Goal: Check status: Check status

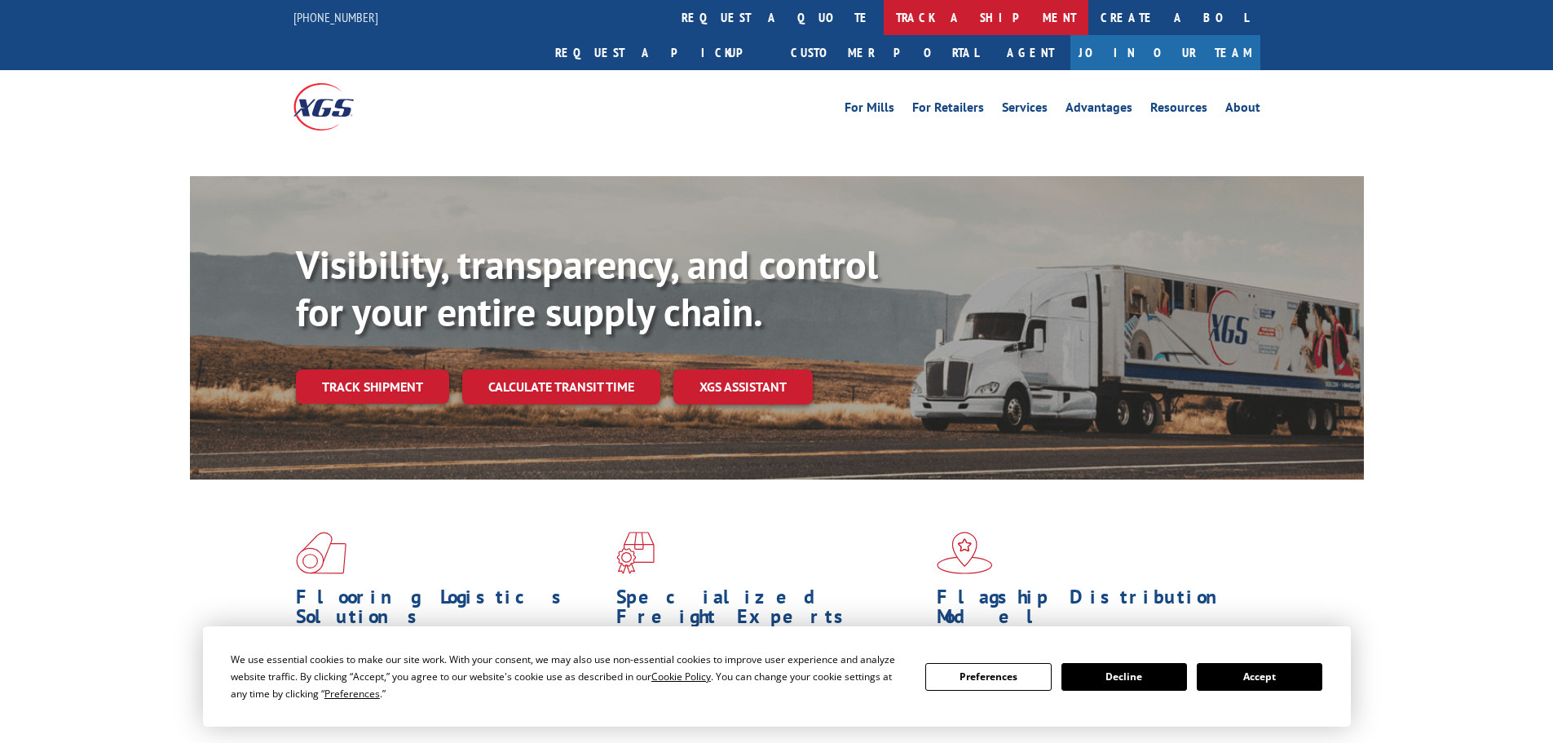
click at [884, 18] on link "track a shipment" at bounding box center [986, 17] width 205 height 35
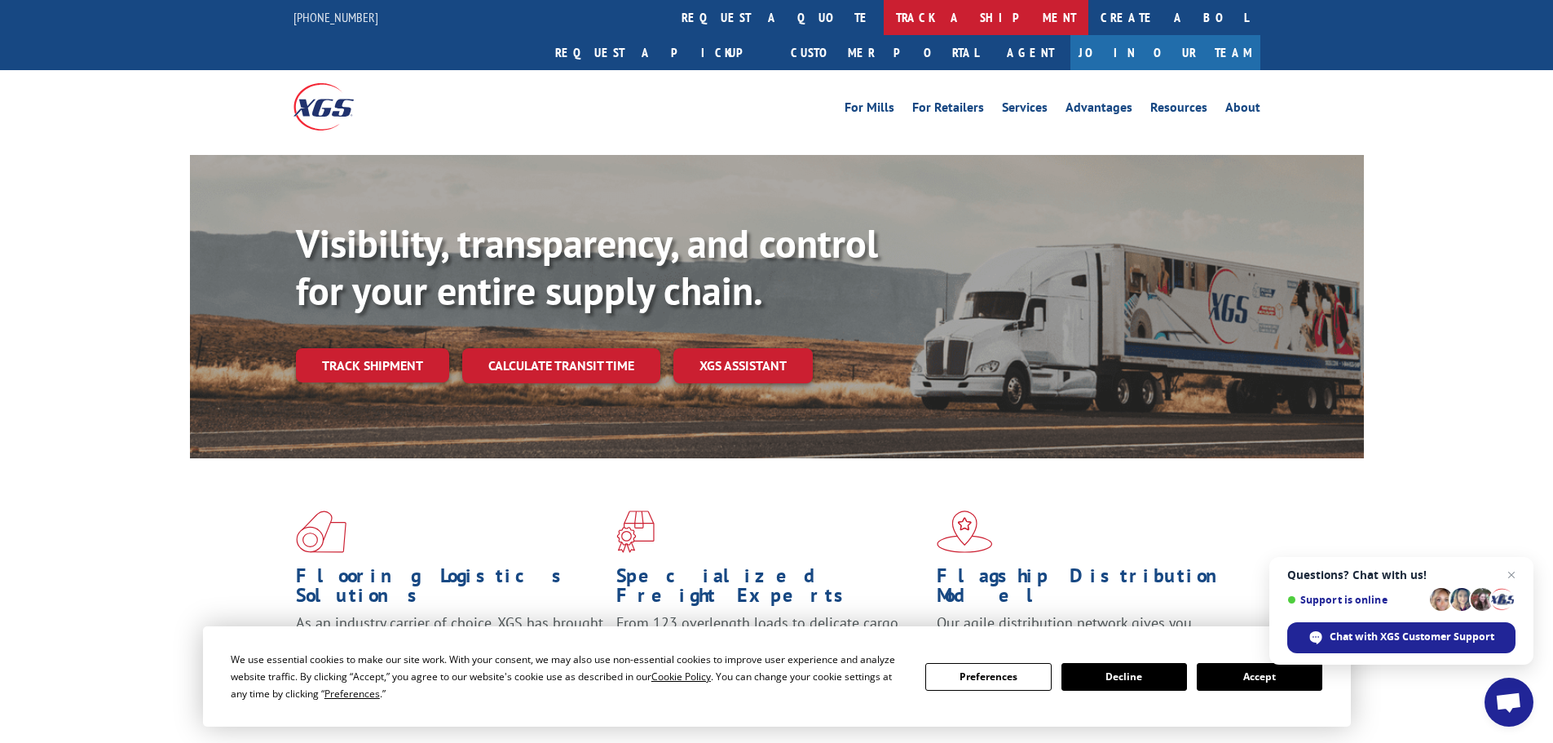
click at [884, 18] on link "track a shipment" at bounding box center [986, 17] width 205 height 35
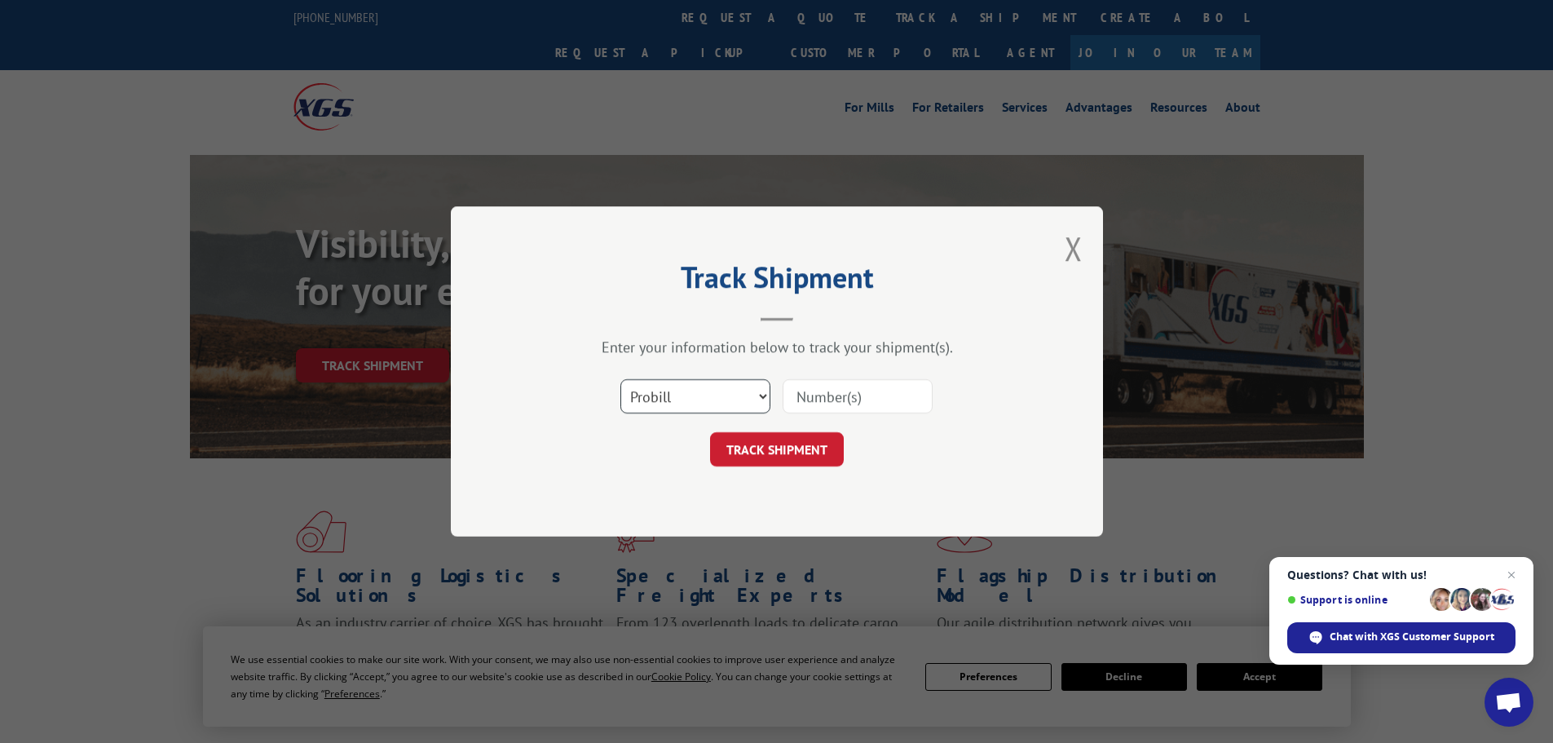
click at [684, 402] on select "Select category... Probill BOL PO" at bounding box center [695, 396] width 150 height 34
select select "bol"
click at [620, 379] on select "Select category... Probill BOL PO" at bounding box center [695, 396] width 150 height 34
click at [818, 398] on input at bounding box center [857, 396] width 150 height 34
paste input "5993441"
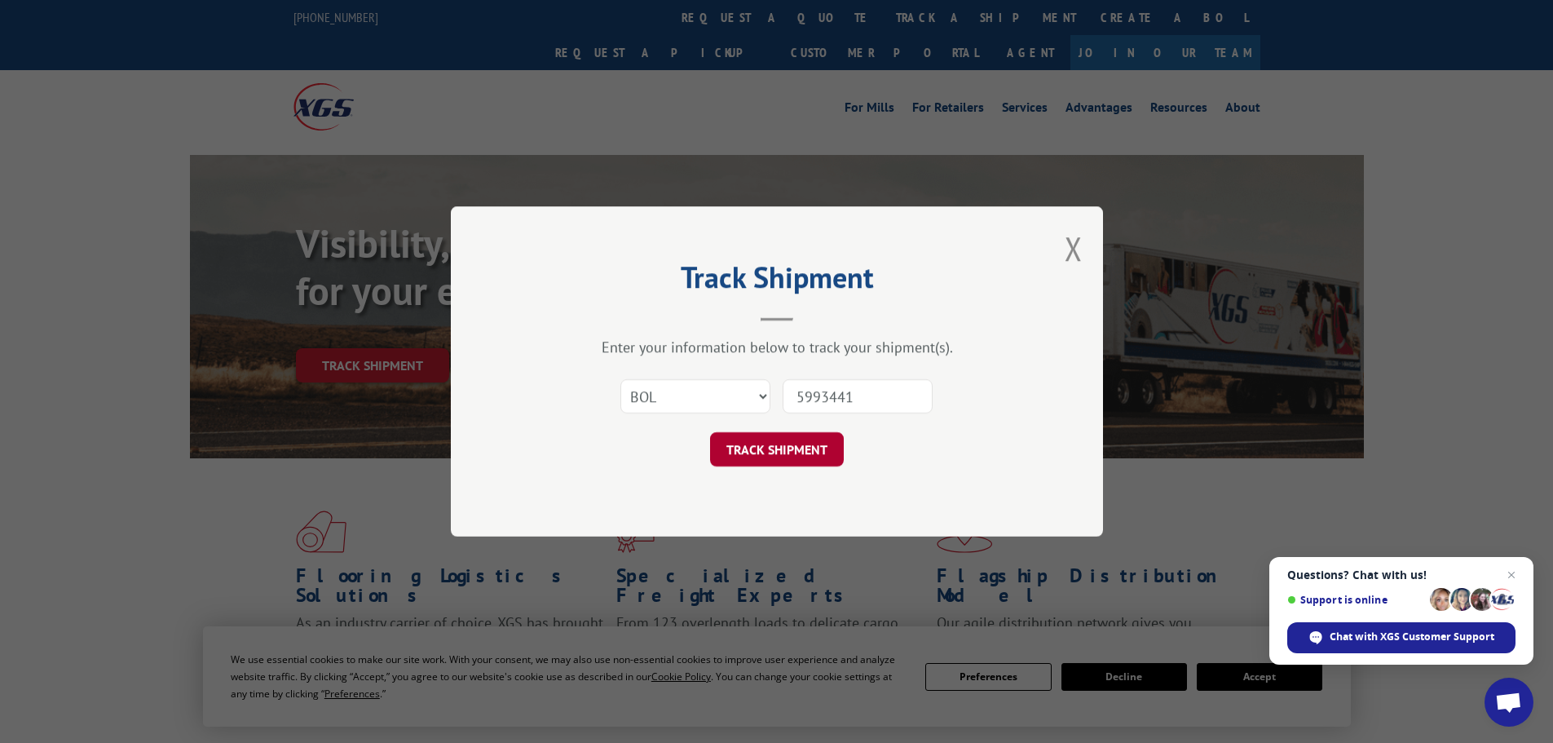
type input "5993441"
click at [805, 452] on button "TRACK SHIPMENT" at bounding box center [777, 449] width 134 height 34
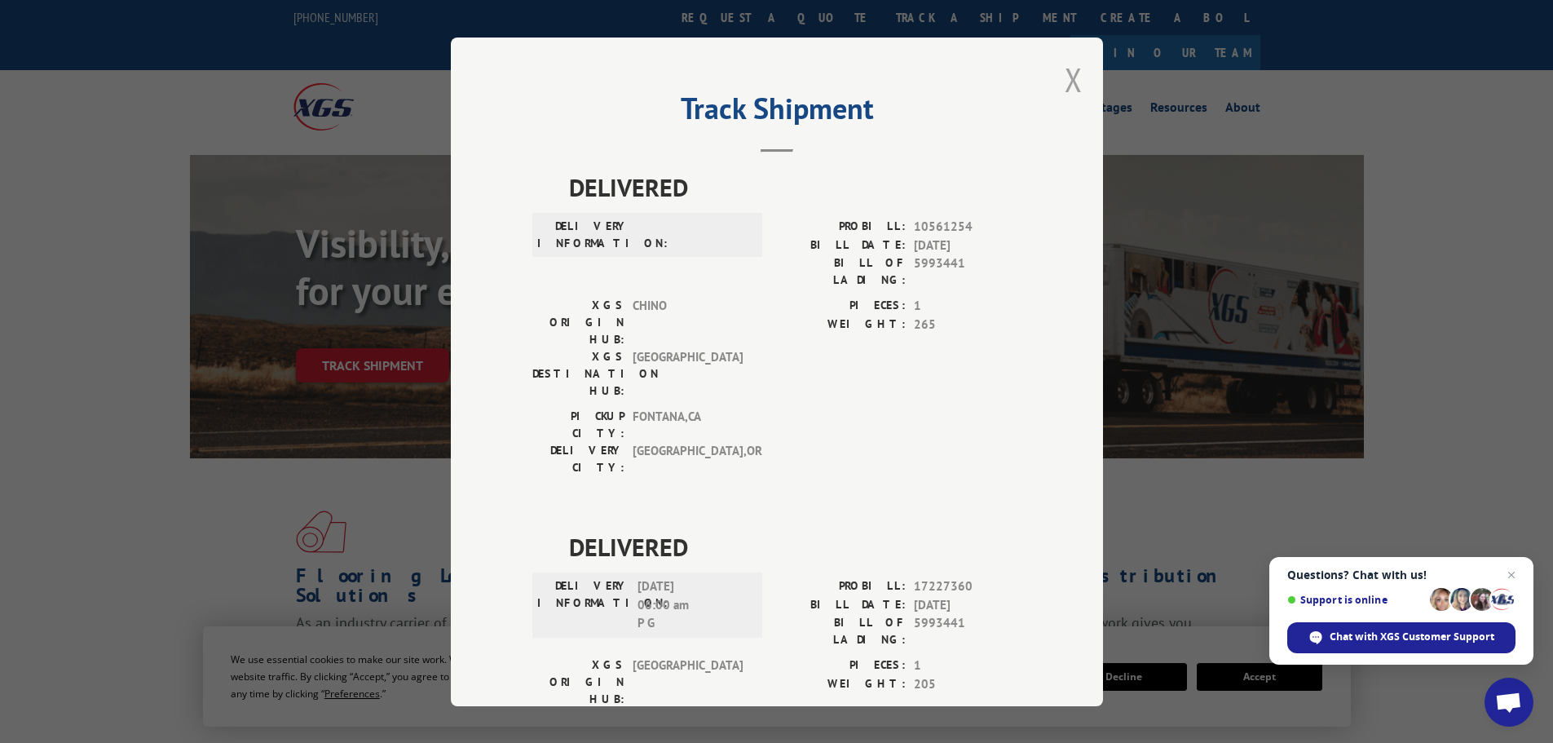
click at [1068, 82] on button "Close modal" at bounding box center [1073, 79] width 18 height 43
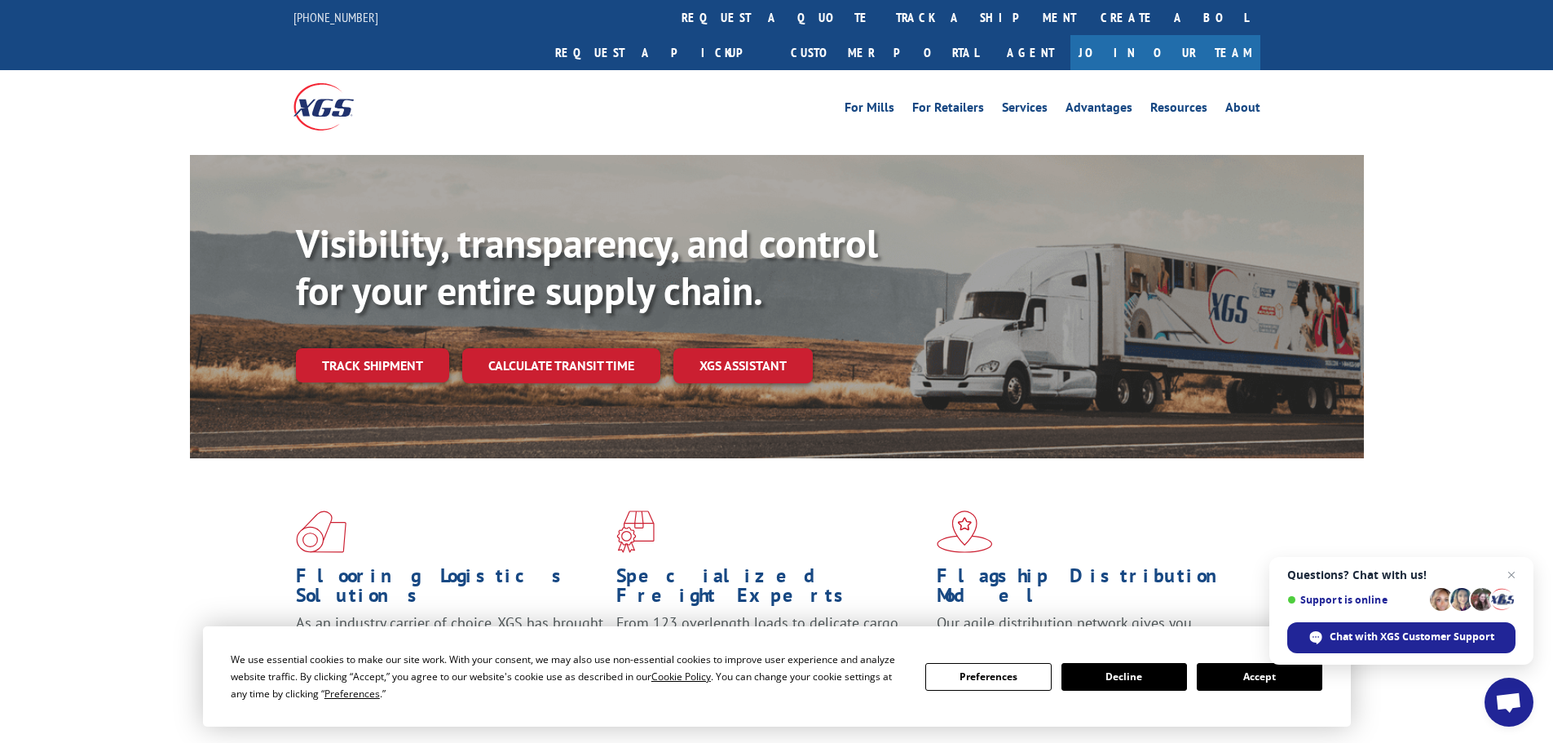
click at [884, 24] on link "track a shipment" at bounding box center [986, 17] width 205 height 35
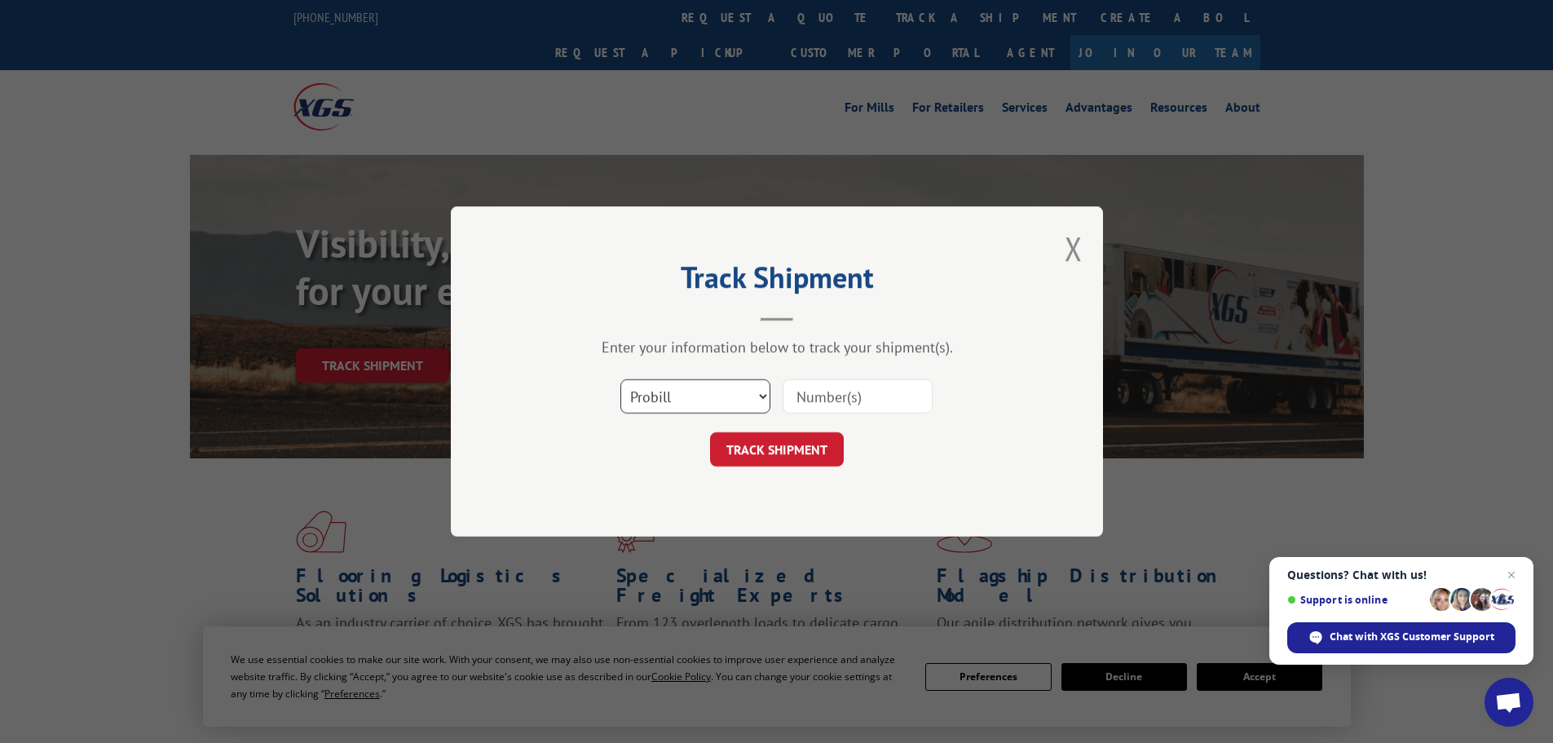
click at [675, 399] on select "Select category... Probill BOL PO" at bounding box center [695, 396] width 150 height 34
select select "bol"
click at [620, 379] on select "Select category... Probill BOL PO" at bounding box center [695, 396] width 150 height 34
click at [856, 392] on input at bounding box center [857, 396] width 150 height 34
paste input "5992093"
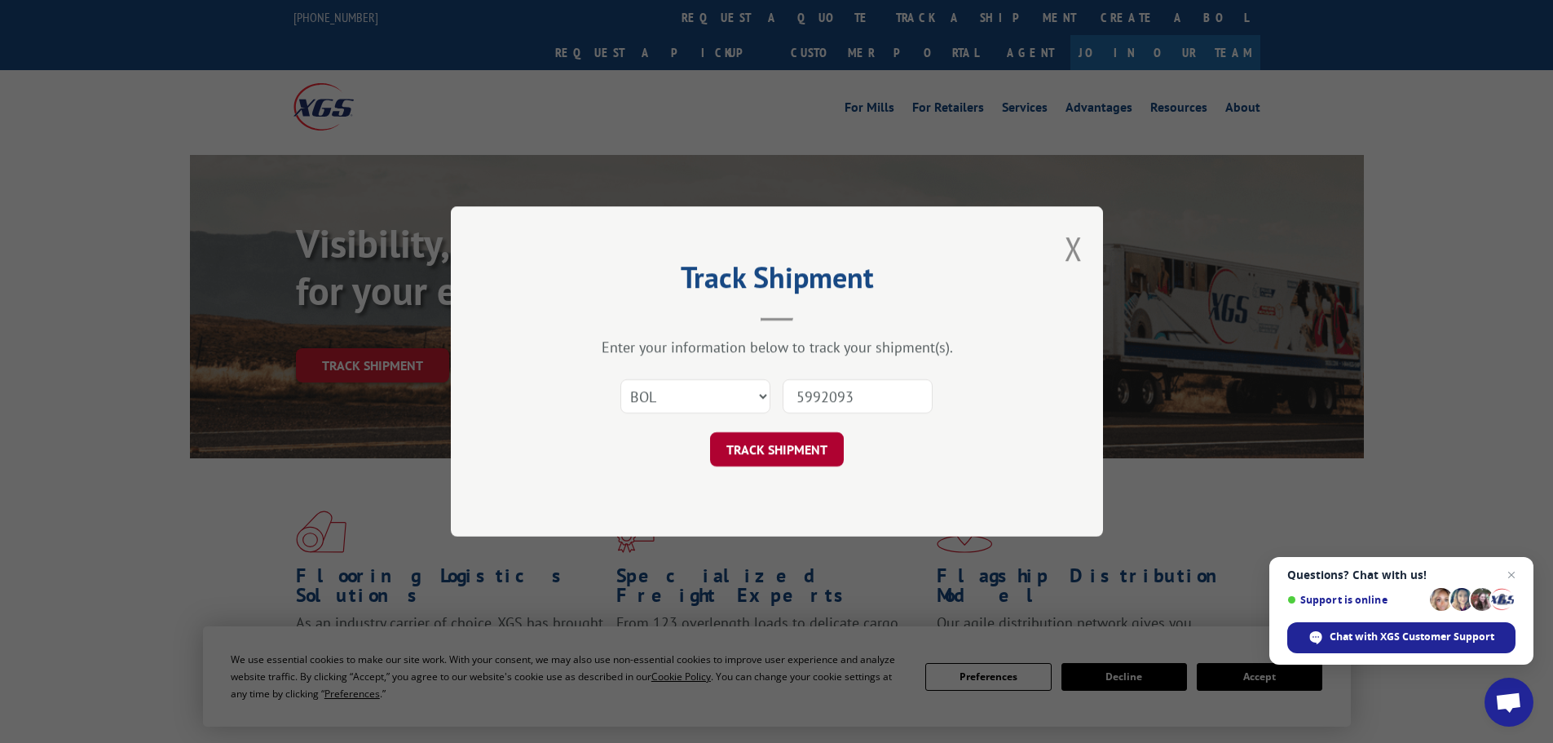
type input "5992093"
click at [751, 449] on button "TRACK SHIPMENT" at bounding box center [777, 449] width 134 height 34
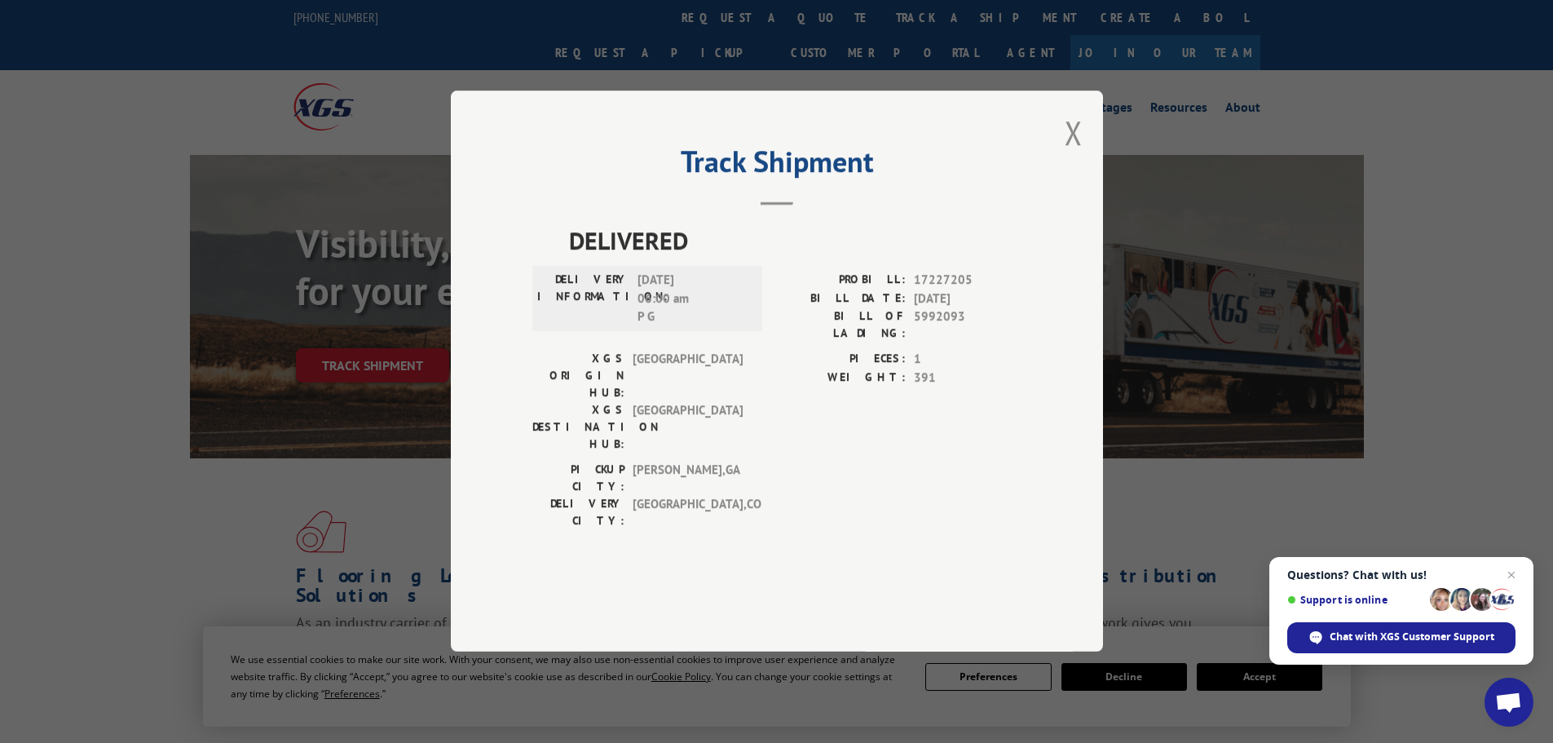
drag, startPoint x: 1072, startPoint y: 179, endPoint x: 1197, endPoint y: 128, distance: 134.6
click at [1073, 154] on button "Close modal" at bounding box center [1073, 132] width 18 height 43
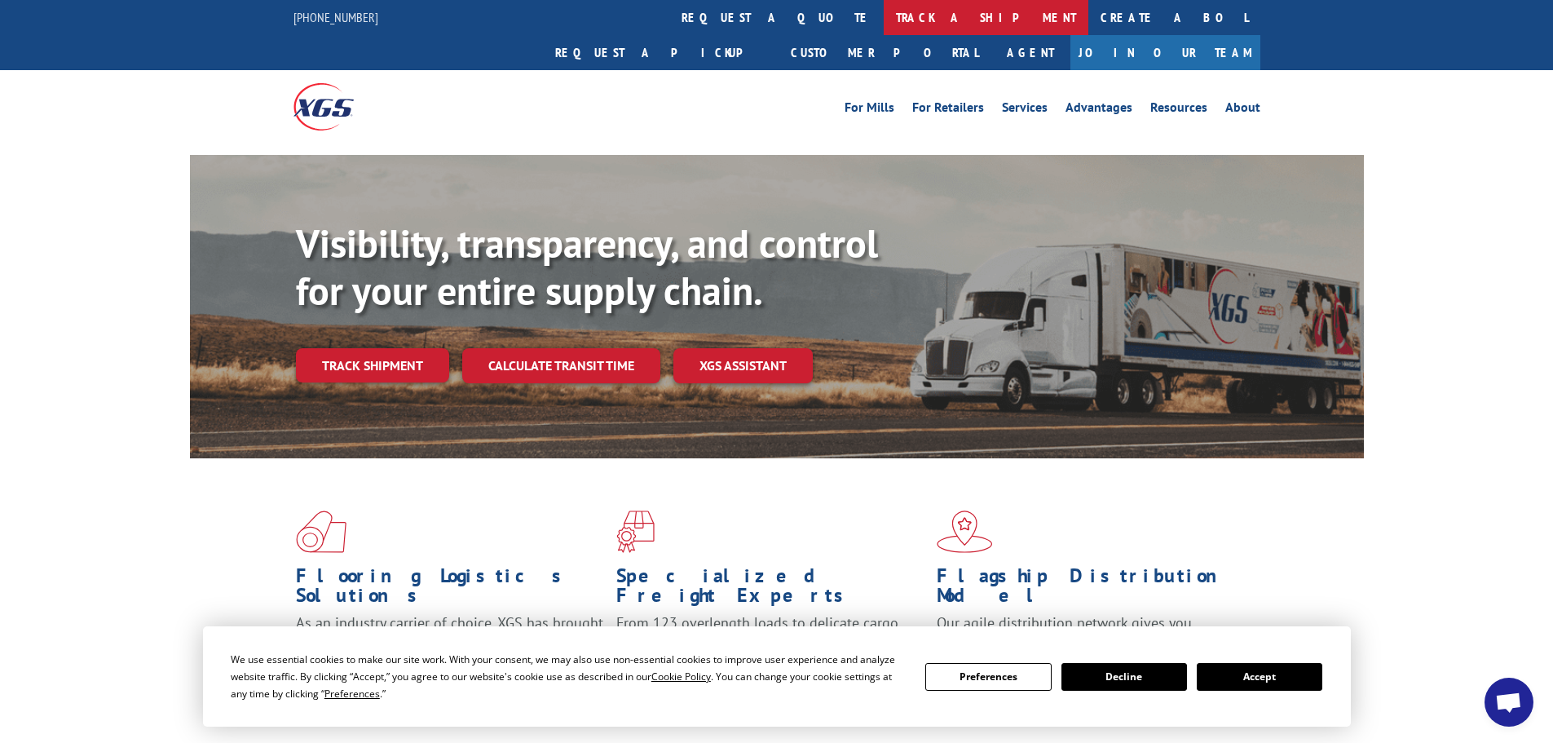
click at [884, 18] on link "track a shipment" at bounding box center [986, 17] width 205 height 35
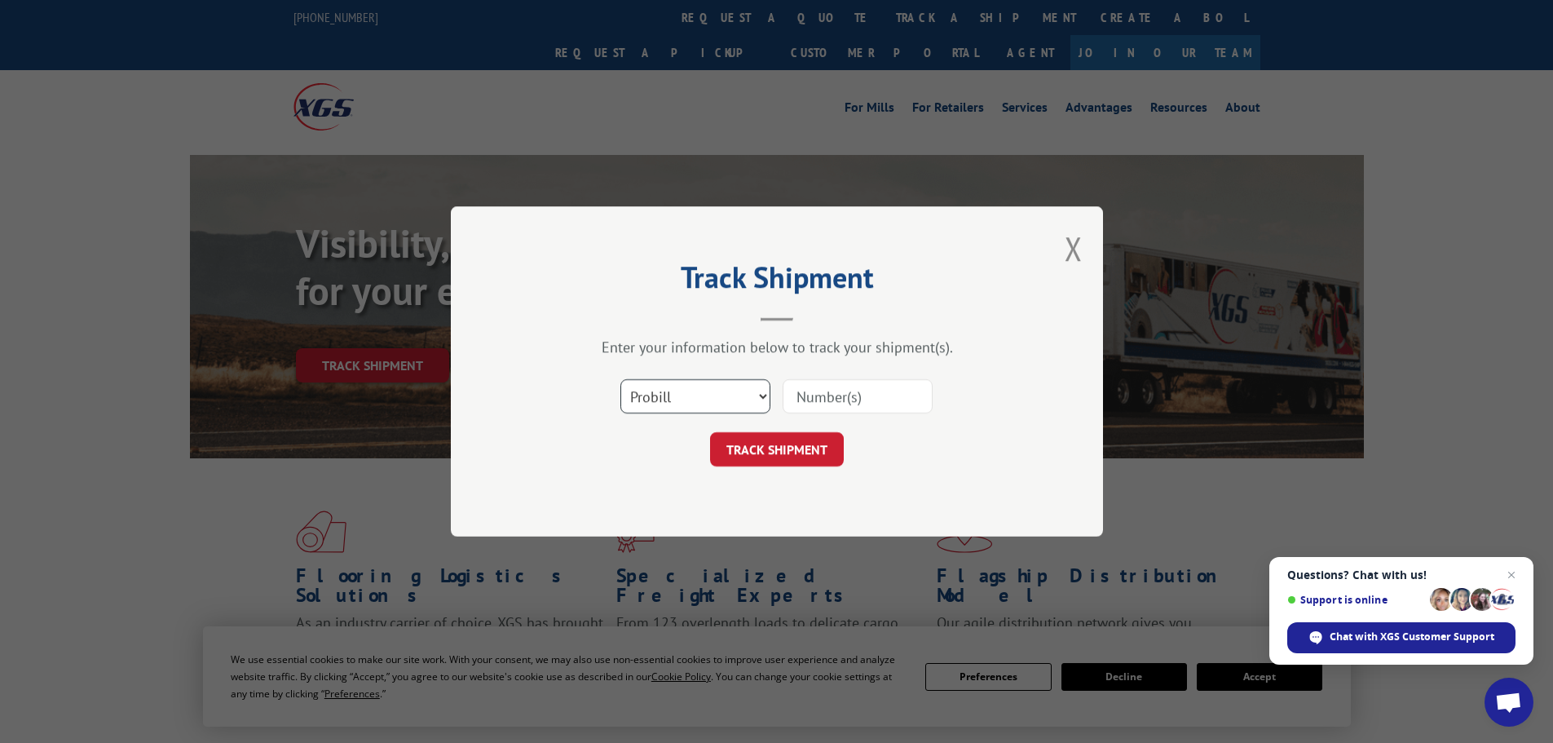
click at [665, 396] on select "Select category... Probill BOL PO" at bounding box center [695, 396] width 150 height 34
select select "bol"
click at [620, 379] on select "Select category... Probill BOL PO" at bounding box center [695, 396] width 150 height 34
click at [804, 399] on input at bounding box center [857, 396] width 150 height 34
paste input "6006182"
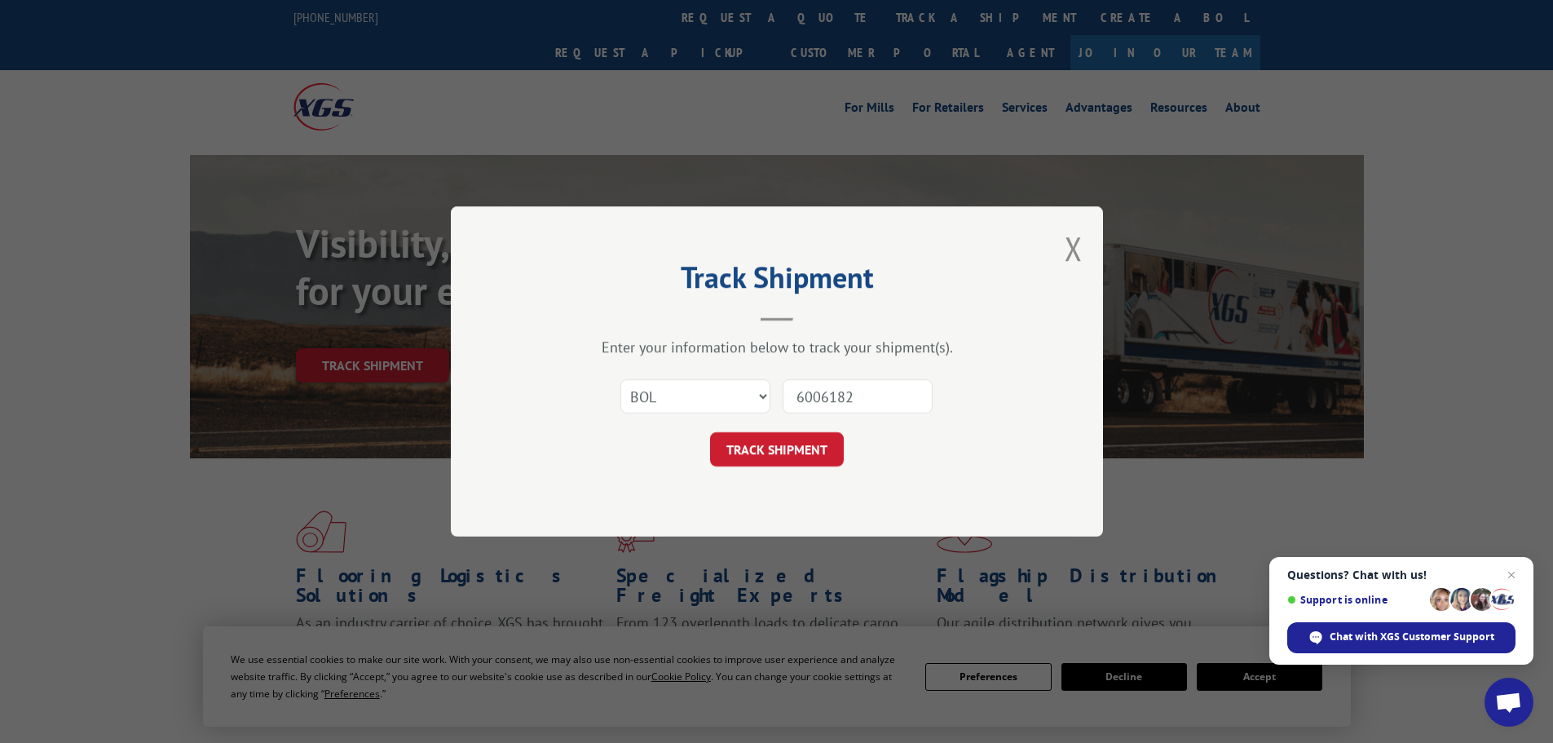
type input "6006182"
click at [810, 457] on button "TRACK SHIPMENT" at bounding box center [777, 449] width 134 height 34
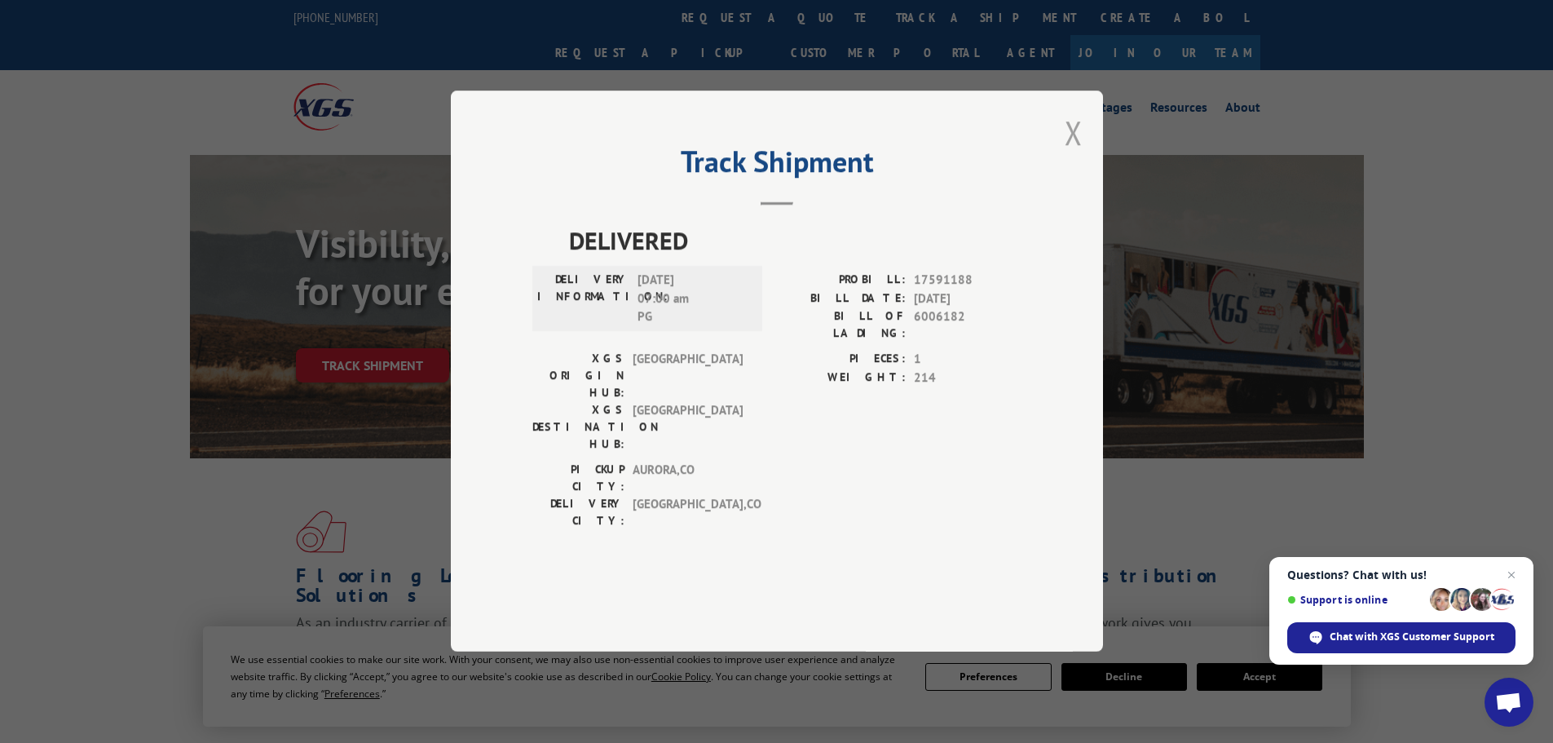
click at [1079, 154] on button "Close modal" at bounding box center [1073, 132] width 18 height 43
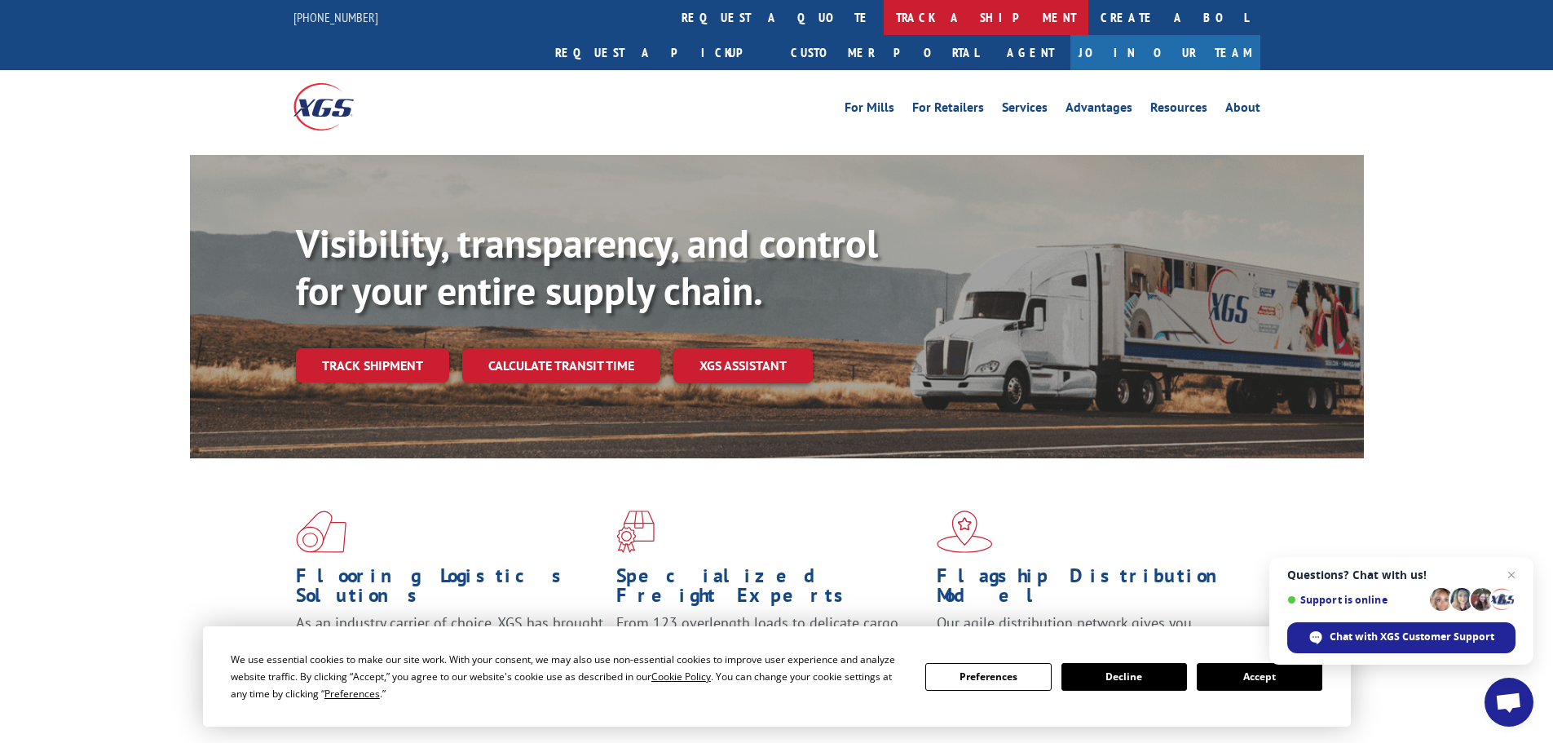
click at [884, 18] on link "track a shipment" at bounding box center [986, 17] width 205 height 35
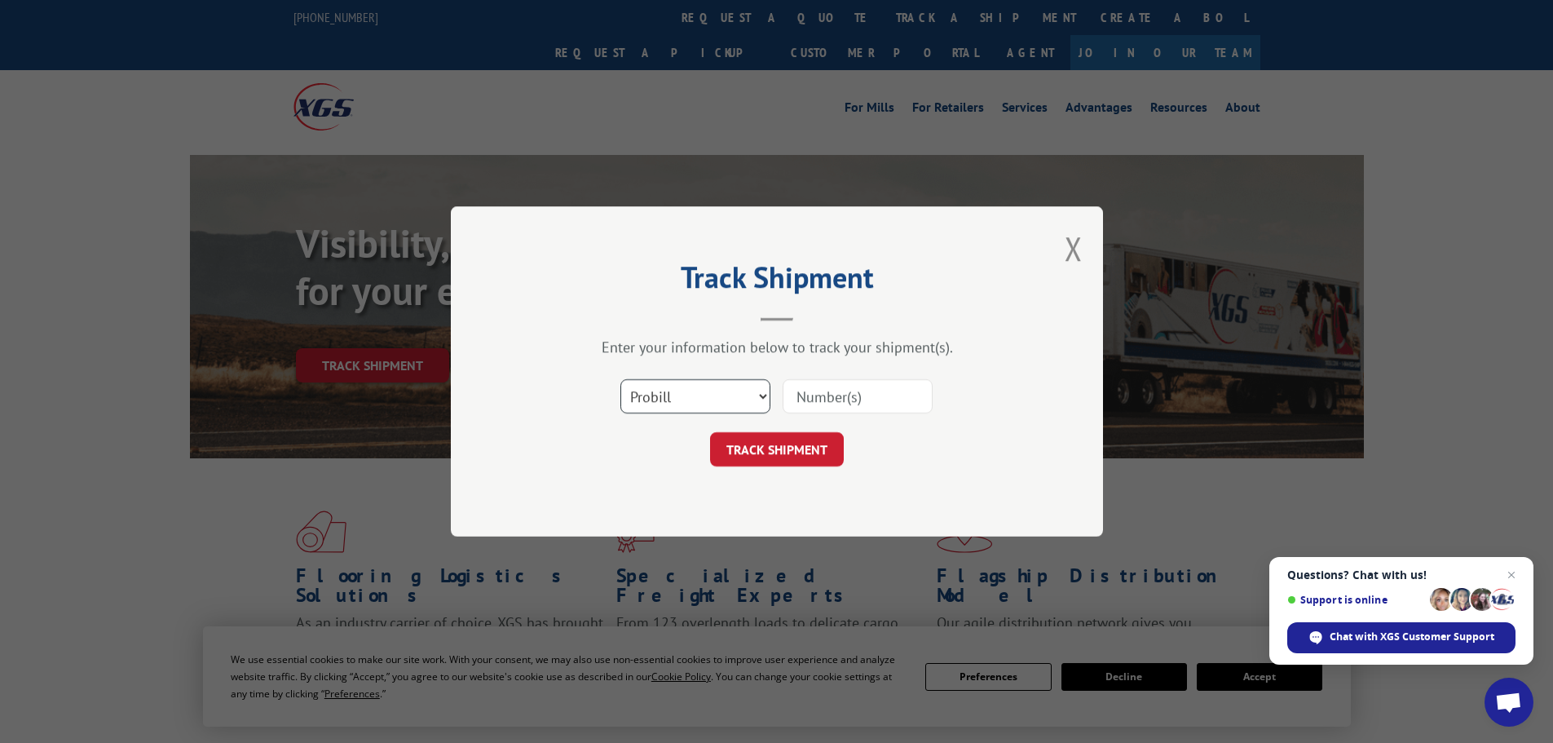
click at [653, 389] on select "Select category... Probill BOL PO" at bounding box center [695, 396] width 150 height 34
select select "bol"
click at [620, 379] on select "Select category... Probill BOL PO" at bounding box center [695, 396] width 150 height 34
click at [833, 386] on input at bounding box center [857, 396] width 150 height 34
paste input "6009850"
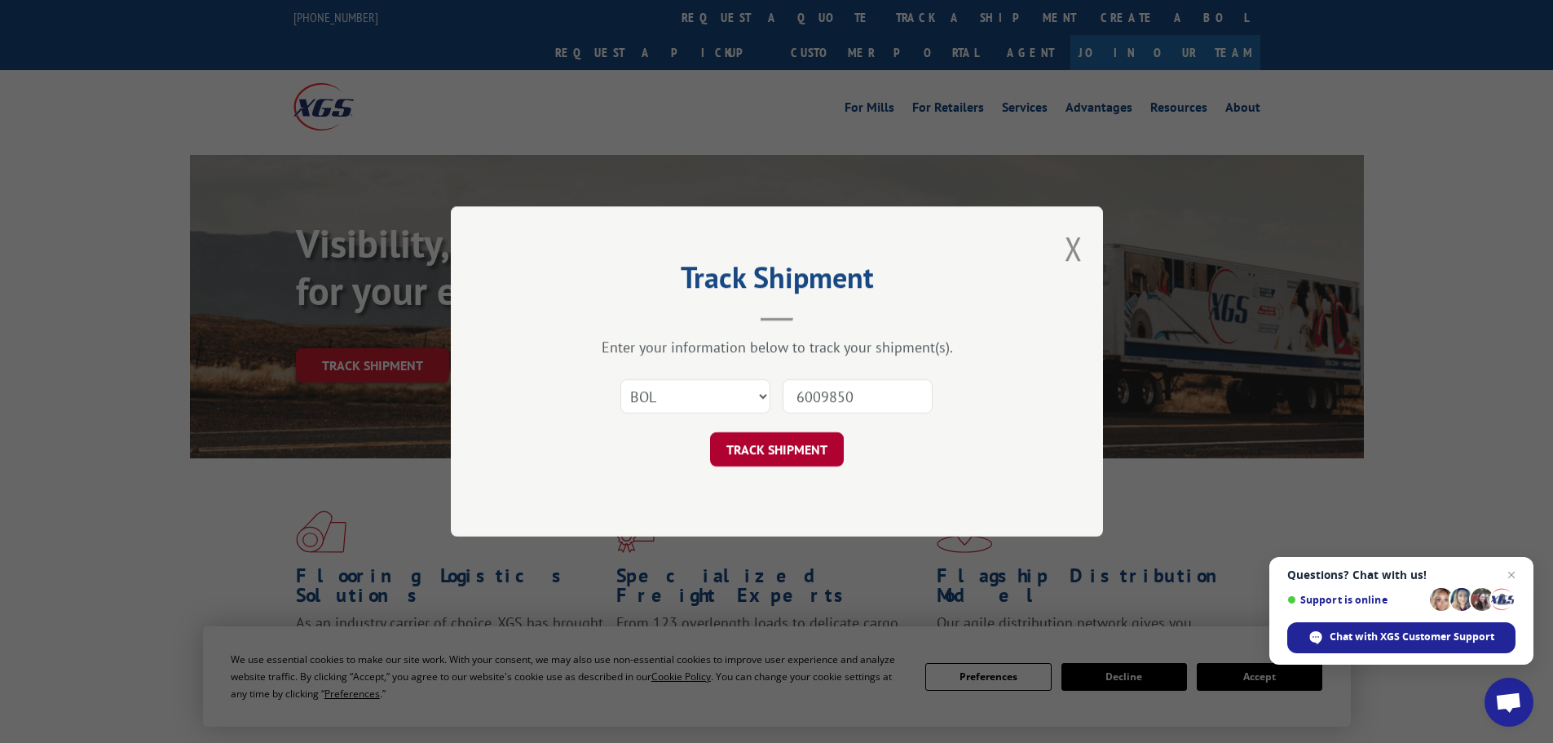
type input "6009850"
click at [768, 447] on button "TRACK SHIPMENT" at bounding box center [777, 449] width 134 height 34
